Goal: Book appointment/travel/reservation

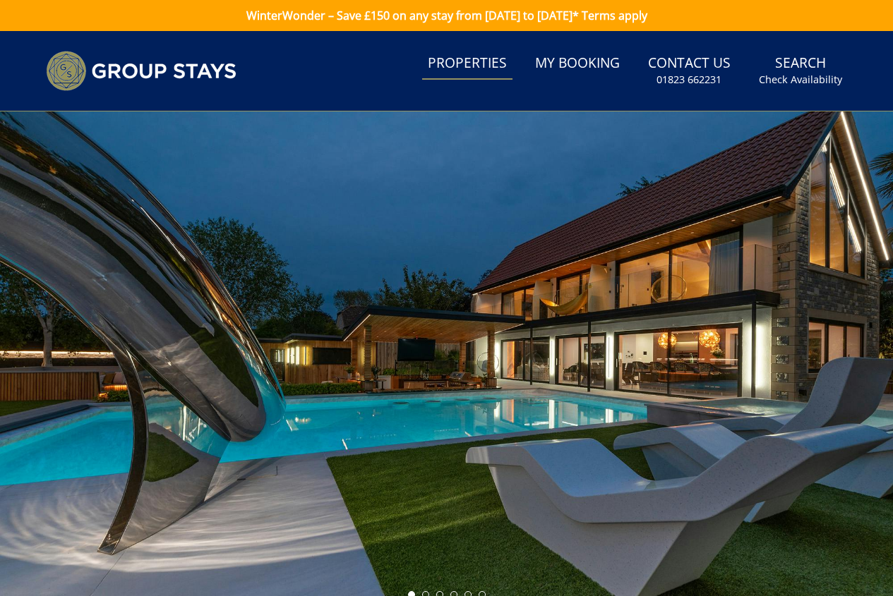
click at [468, 62] on link "Properties" at bounding box center [467, 64] width 90 height 32
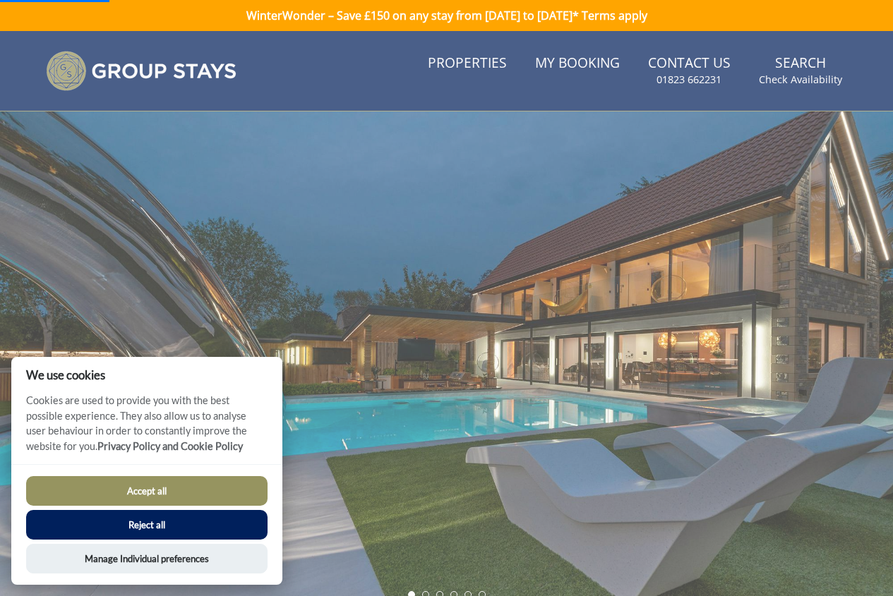
click at [155, 521] on button "Reject all" at bounding box center [146, 525] width 241 height 30
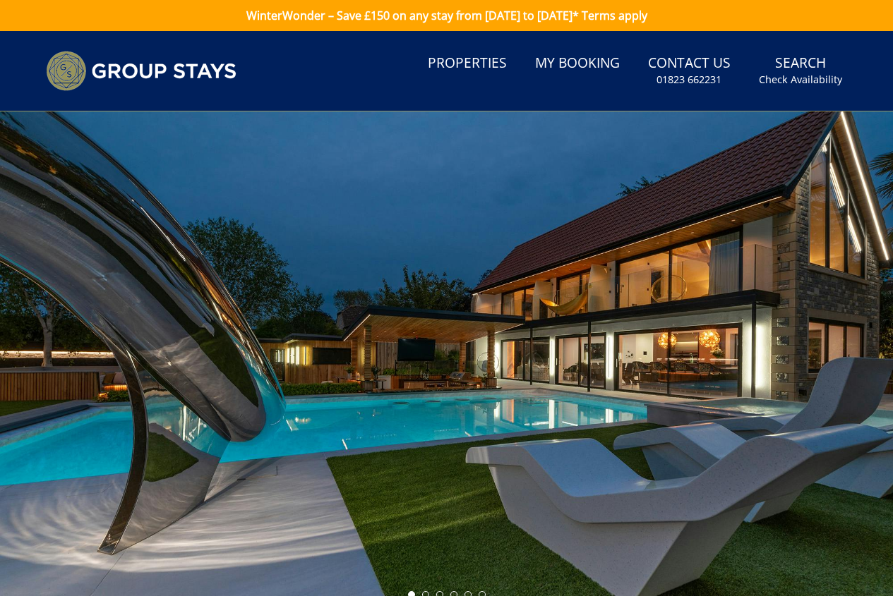
click at [465, 59] on link "Properties" at bounding box center [467, 64] width 90 height 32
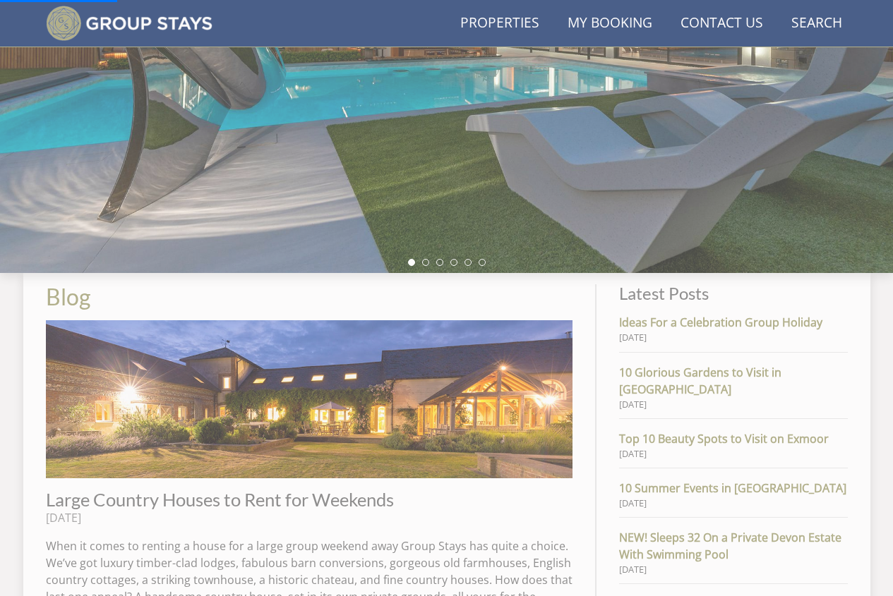
scroll to position [337, 0]
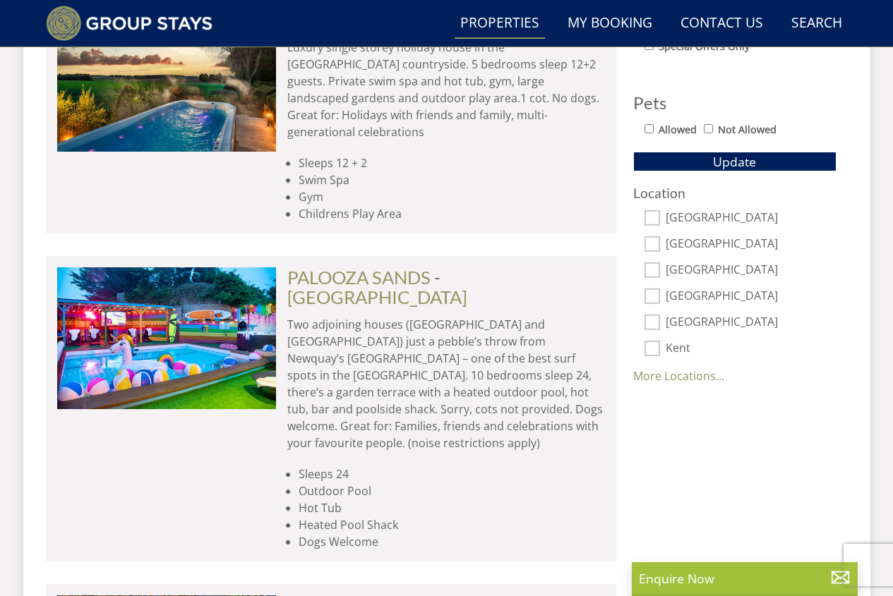
scroll to position [834, 0]
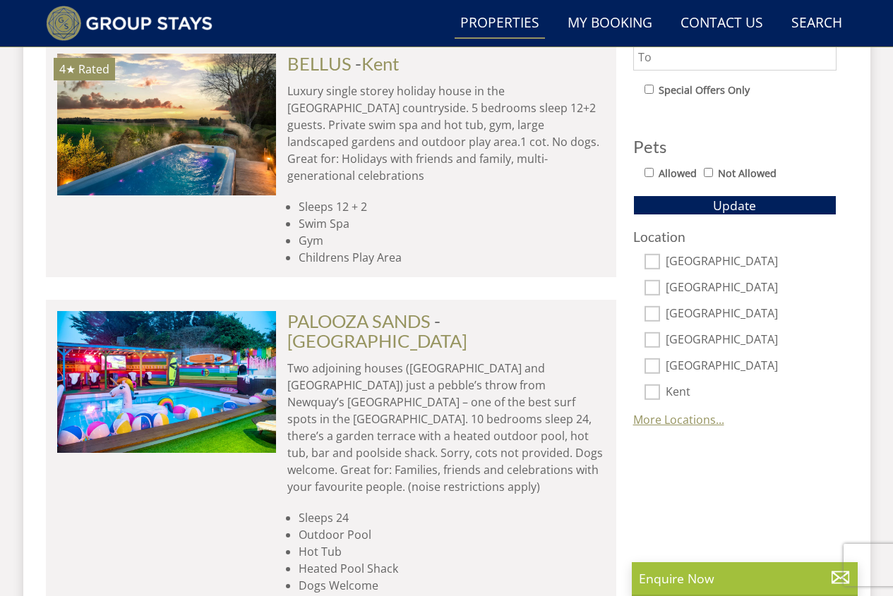
click at [671, 422] on link "More Locations..." at bounding box center [678, 420] width 91 height 16
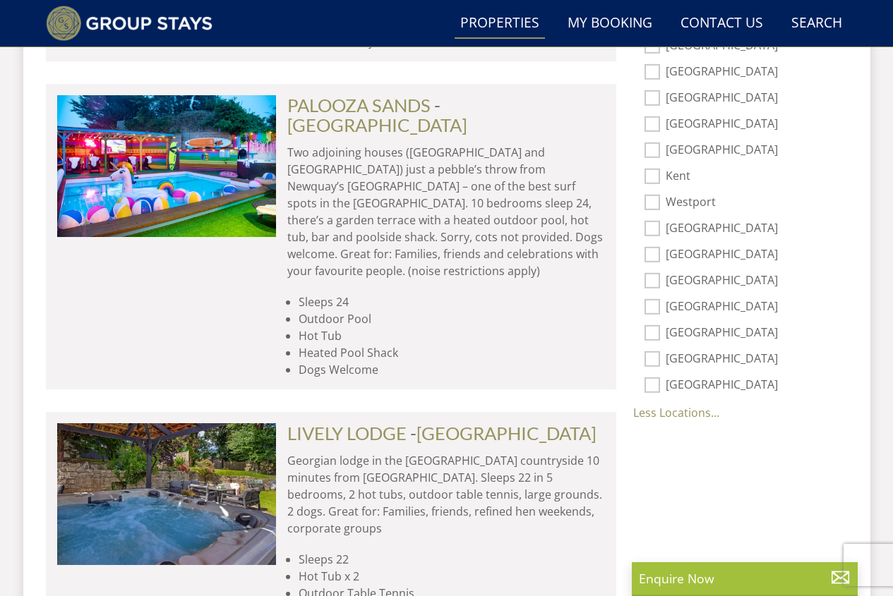
scroll to position [1116, 0]
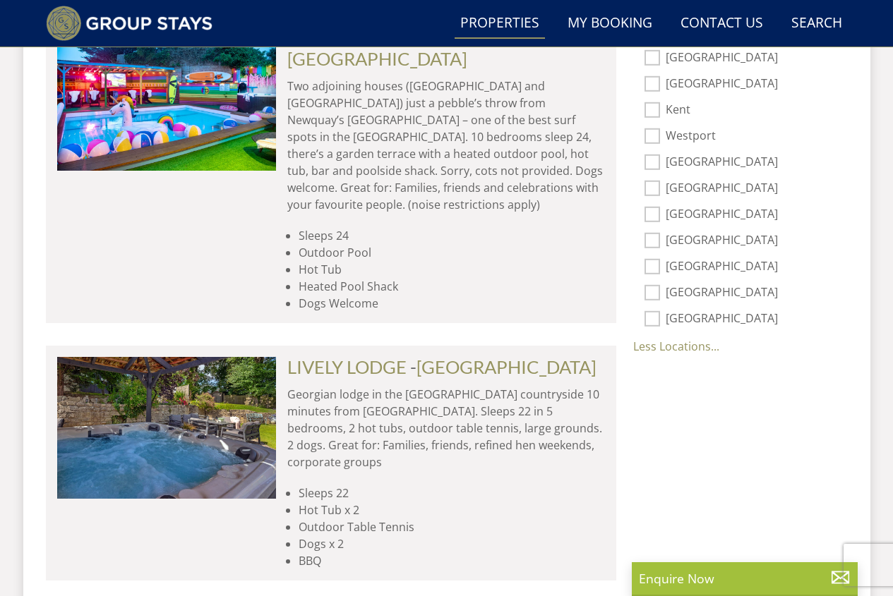
click at [660, 210] on div "[GEOGRAPHIC_DATA]" at bounding box center [734, 215] width 203 height 16
click at [653, 212] on input "[GEOGRAPHIC_DATA]" at bounding box center [652, 215] width 16 height 16
checkbox input "true"
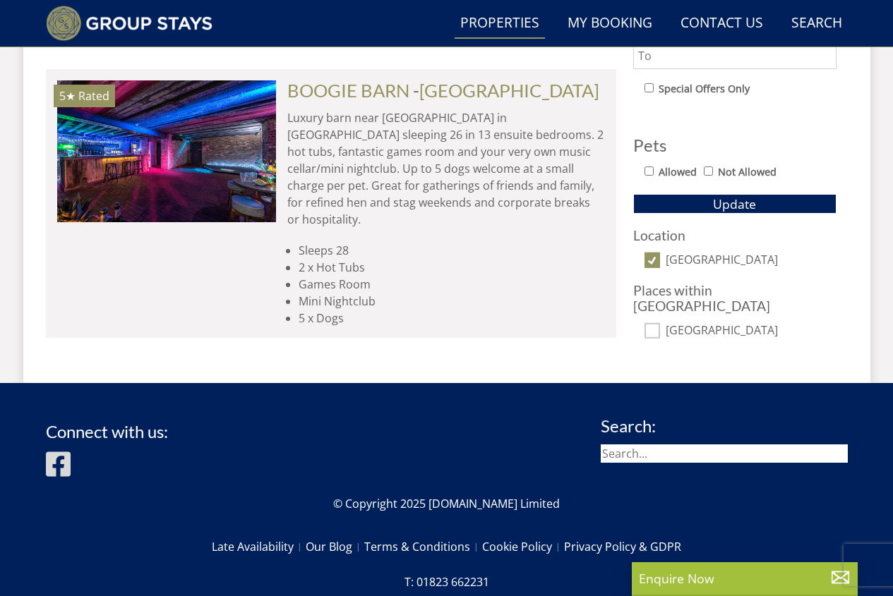
scroll to position [713, 0]
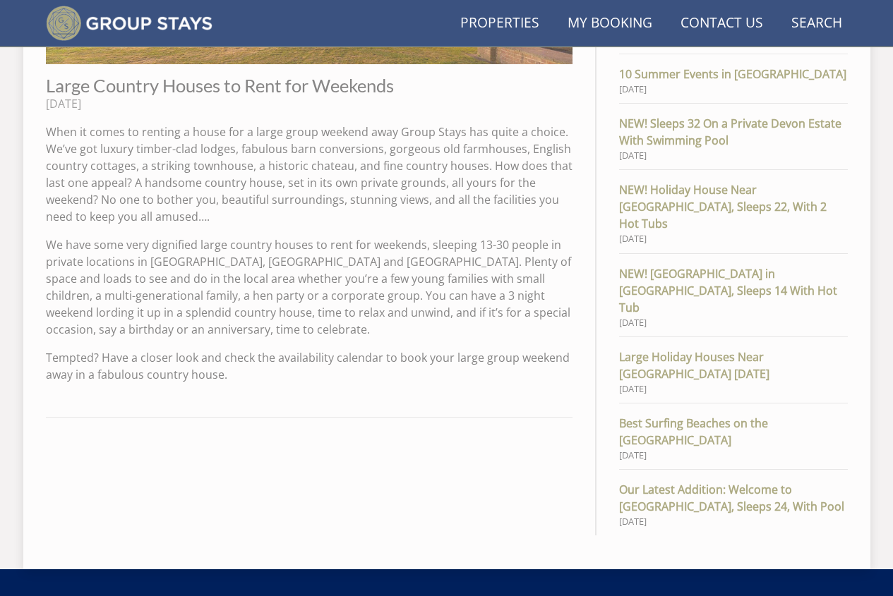
scroll to position [337, 0]
